Goal: Information Seeking & Learning: Understand process/instructions

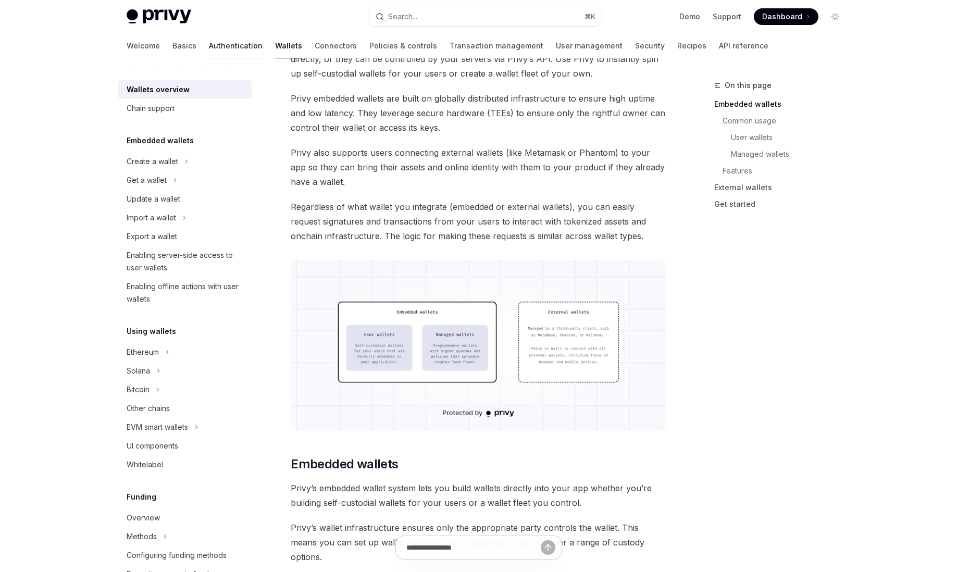
click at [209, 46] on link "Authentication" at bounding box center [236, 45] width 54 height 25
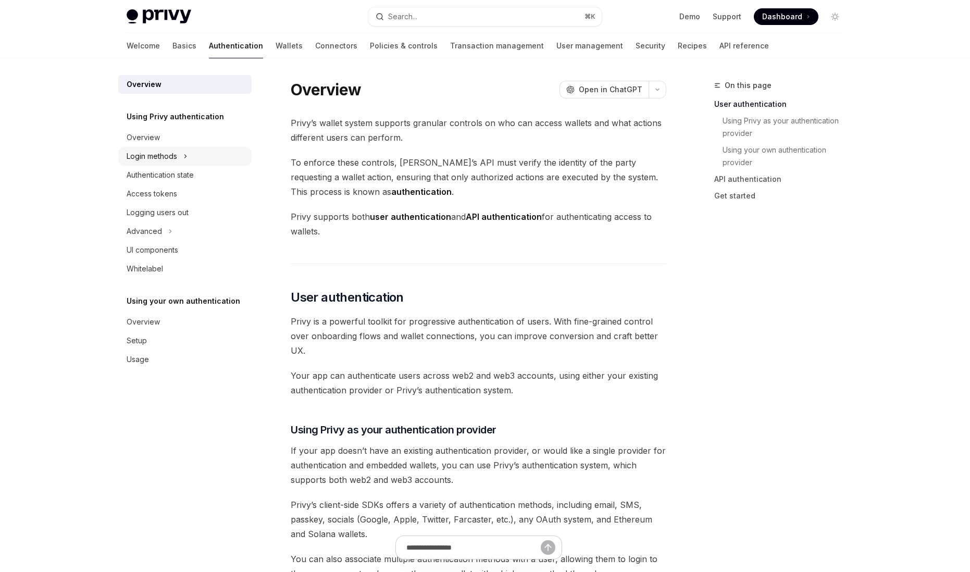
click at [176, 158] on div "Login methods" at bounding box center [152, 156] width 51 height 13
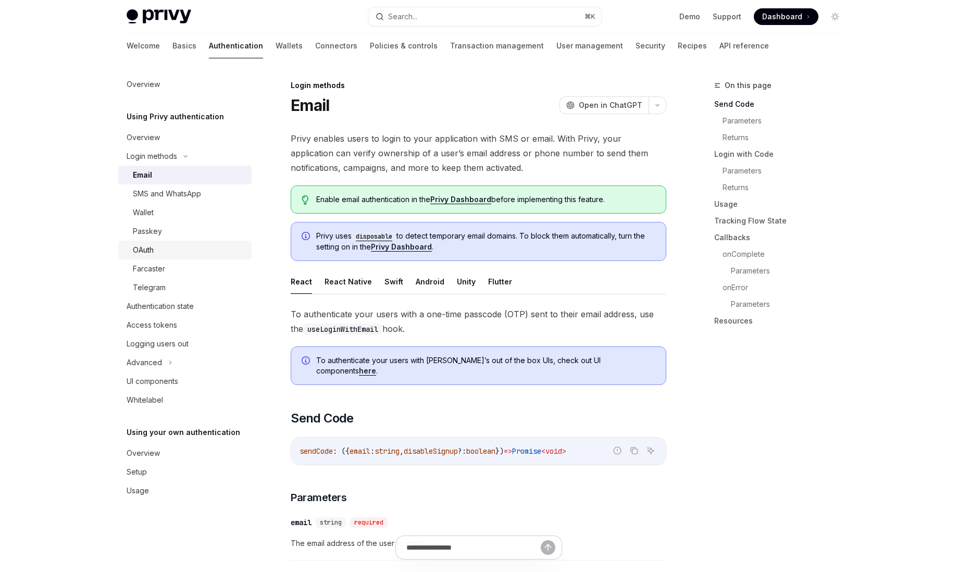
click at [170, 244] on div "OAuth" at bounding box center [189, 250] width 113 height 13
type textarea "*"
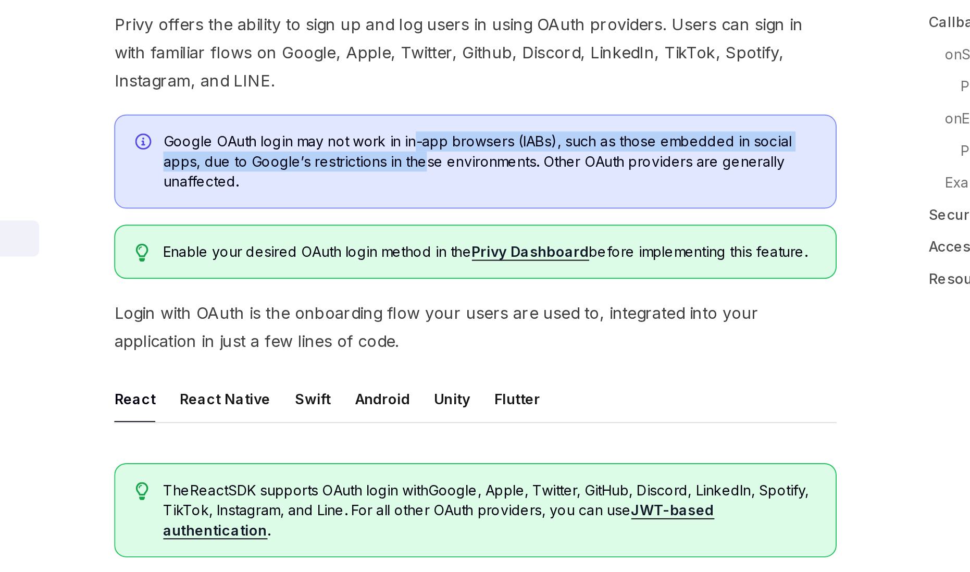
drag, startPoint x: 450, startPoint y: 199, endPoint x: 452, endPoint y: 207, distance: 8.7
click at [452, 207] on span "Google OAuth login may not work in in-app browsers (IABs), such as those embedd…" at bounding box center [485, 209] width 339 height 31
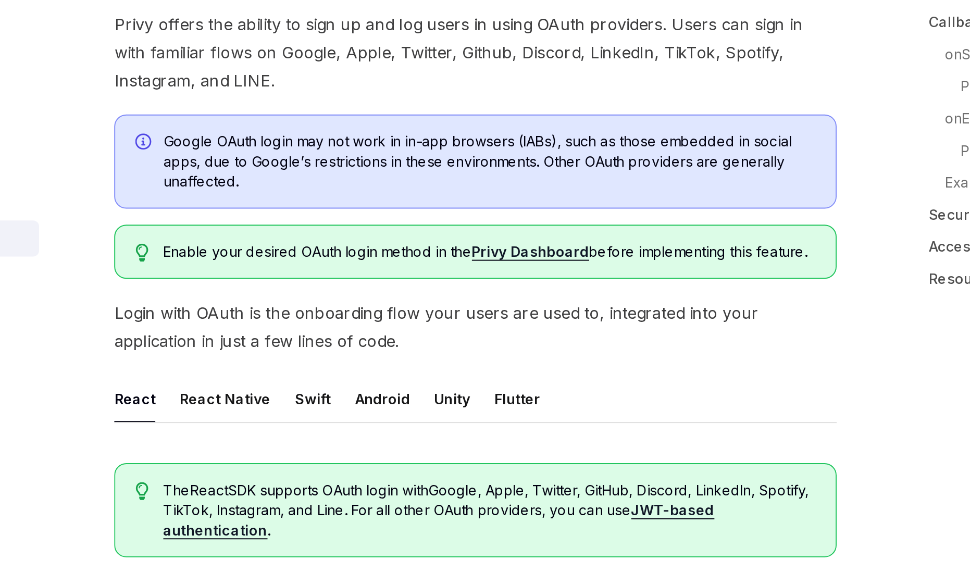
click at [428, 218] on span "Google OAuth login may not work in in-app browsers (IABs), such as those embedd…" at bounding box center [485, 209] width 339 height 31
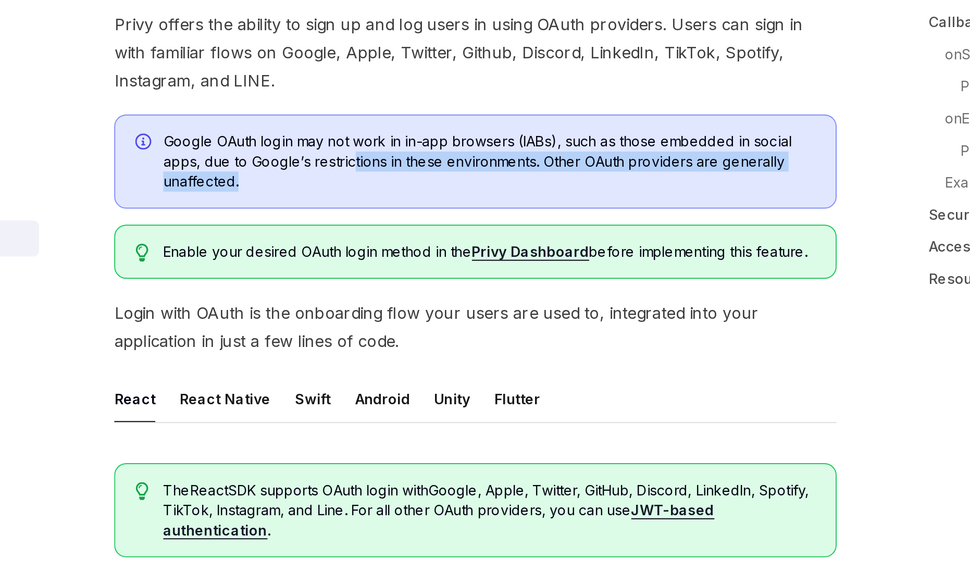
drag, startPoint x: 428, startPoint y: 218, endPoint x: 416, endPoint y: 213, distance: 13.1
click at [416, 213] on span "Google OAuth login may not work in in-app browsers (IABs), such as those embedd…" at bounding box center [485, 209] width 339 height 31
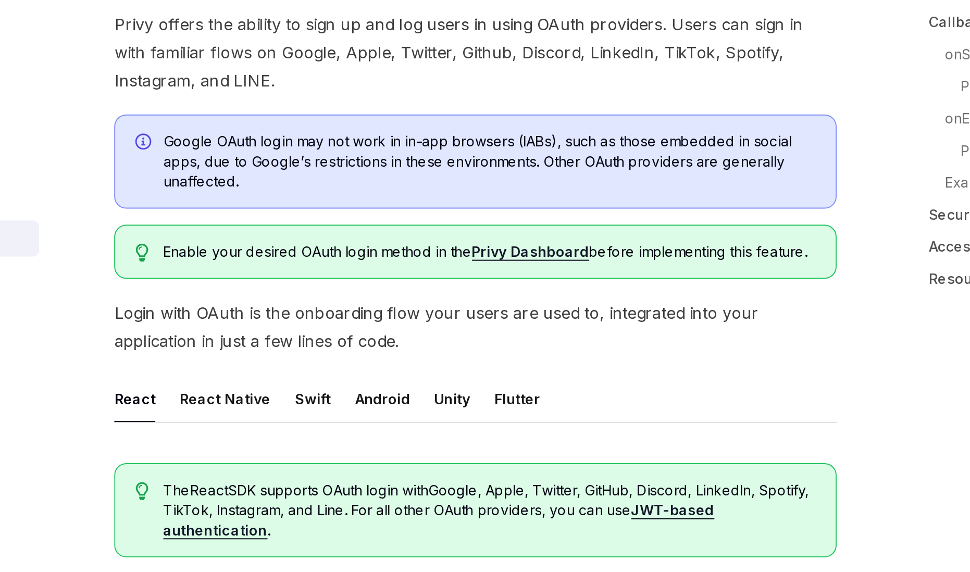
click at [415, 227] on div "Google OAuth login may not work in in-app browsers (IABs), such as those embedd…" at bounding box center [479, 210] width 376 height 49
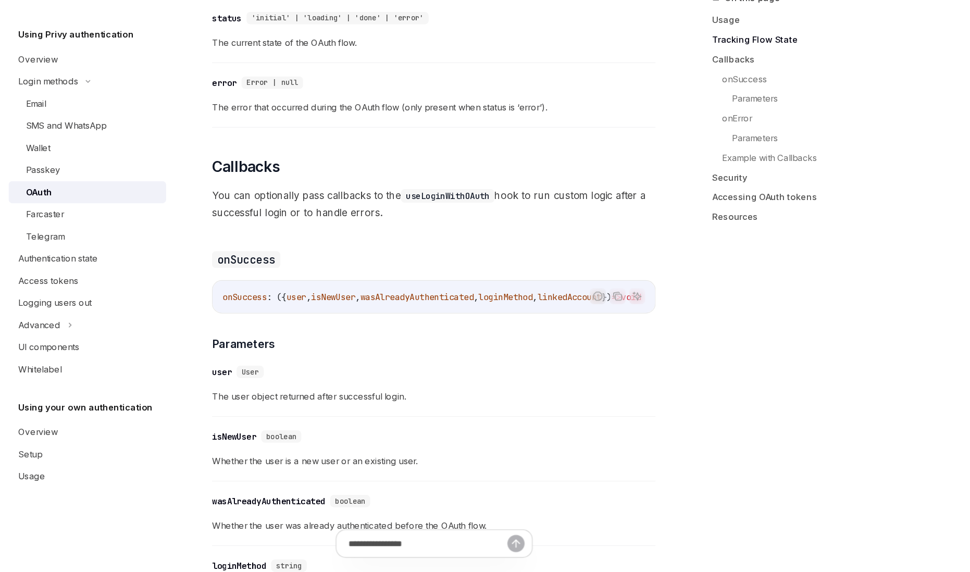
scroll to position [1131, 0]
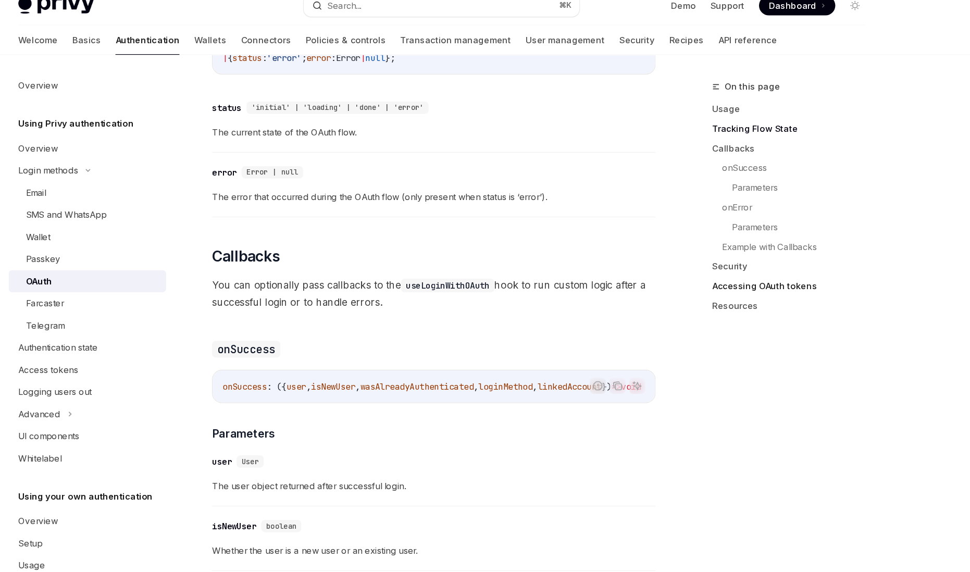
click at [734, 255] on link "Accessing OAuth tokens" at bounding box center [784, 254] width 138 height 17
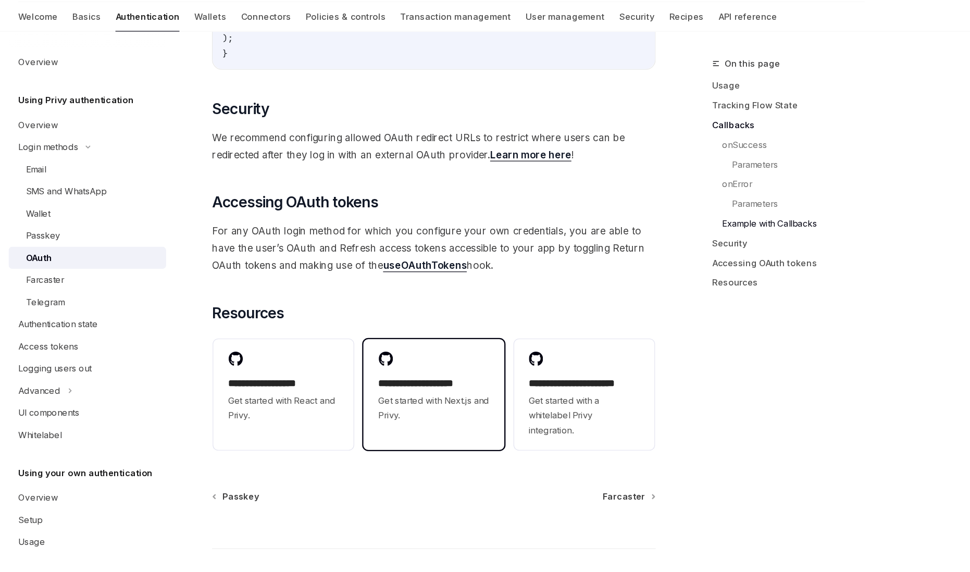
scroll to position [2151, 0]
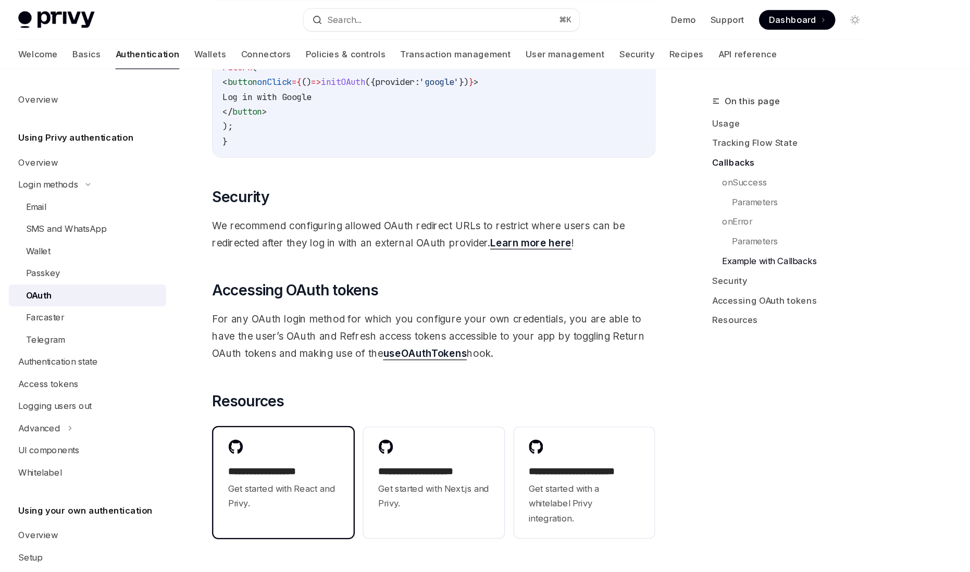
click at [367, 393] on h2 "**********" at bounding box center [351, 399] width 94 height 13
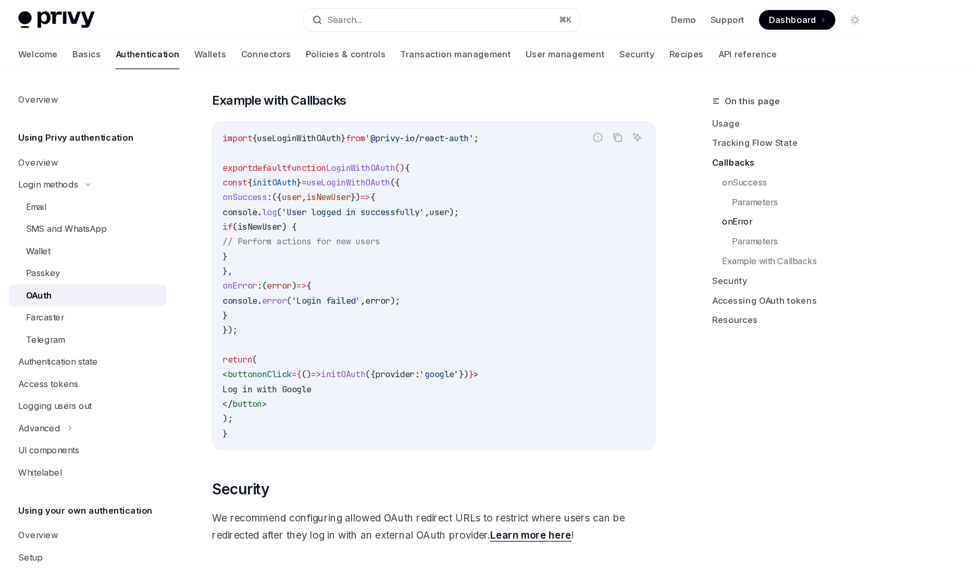
scroll to position [1738, 0]
